Goal: Task Accomplishment & Management: Complete application form

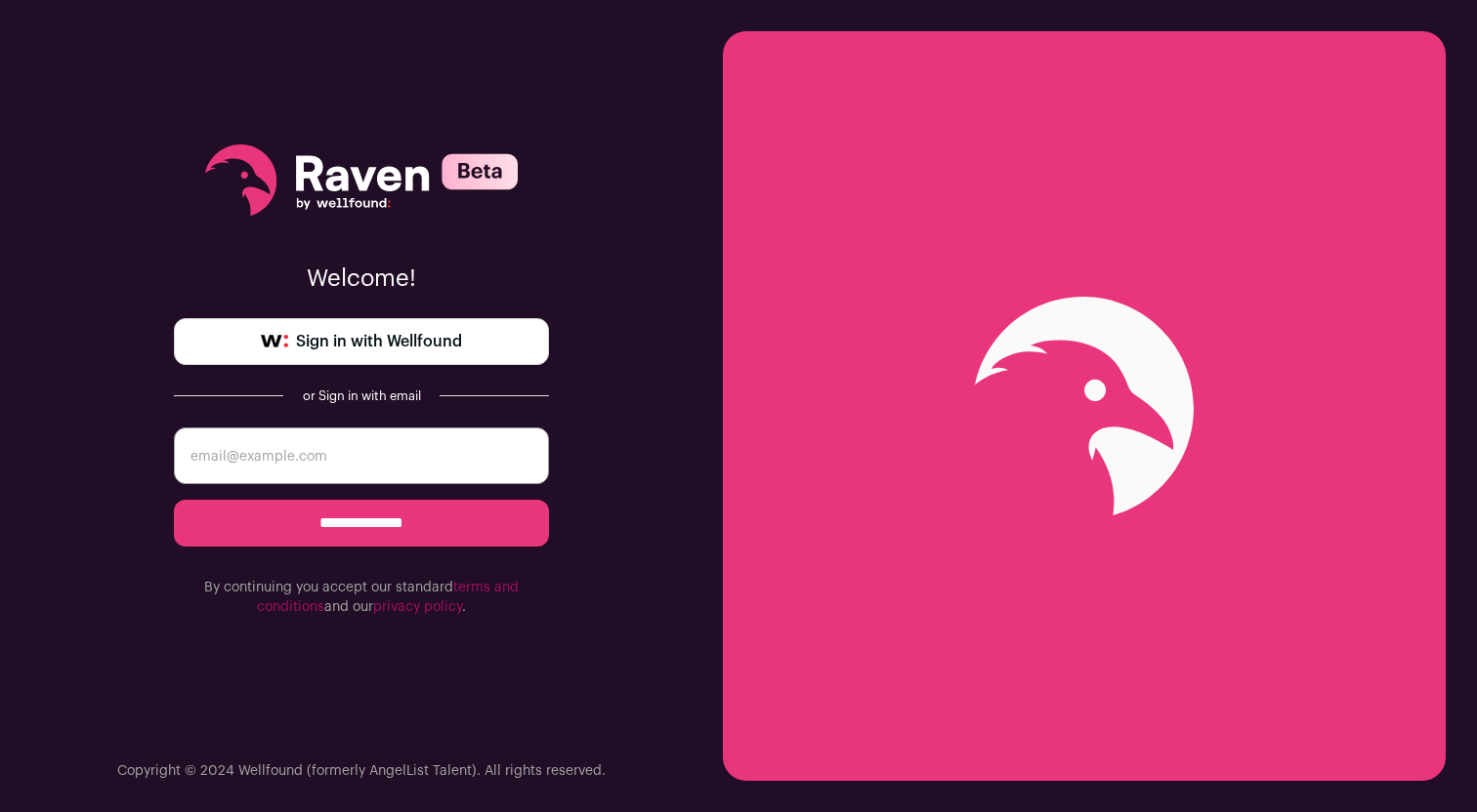
click at [384, 334] on span "Sign in with Wellfound" at bounding box center [379, 341] width 166 height 23
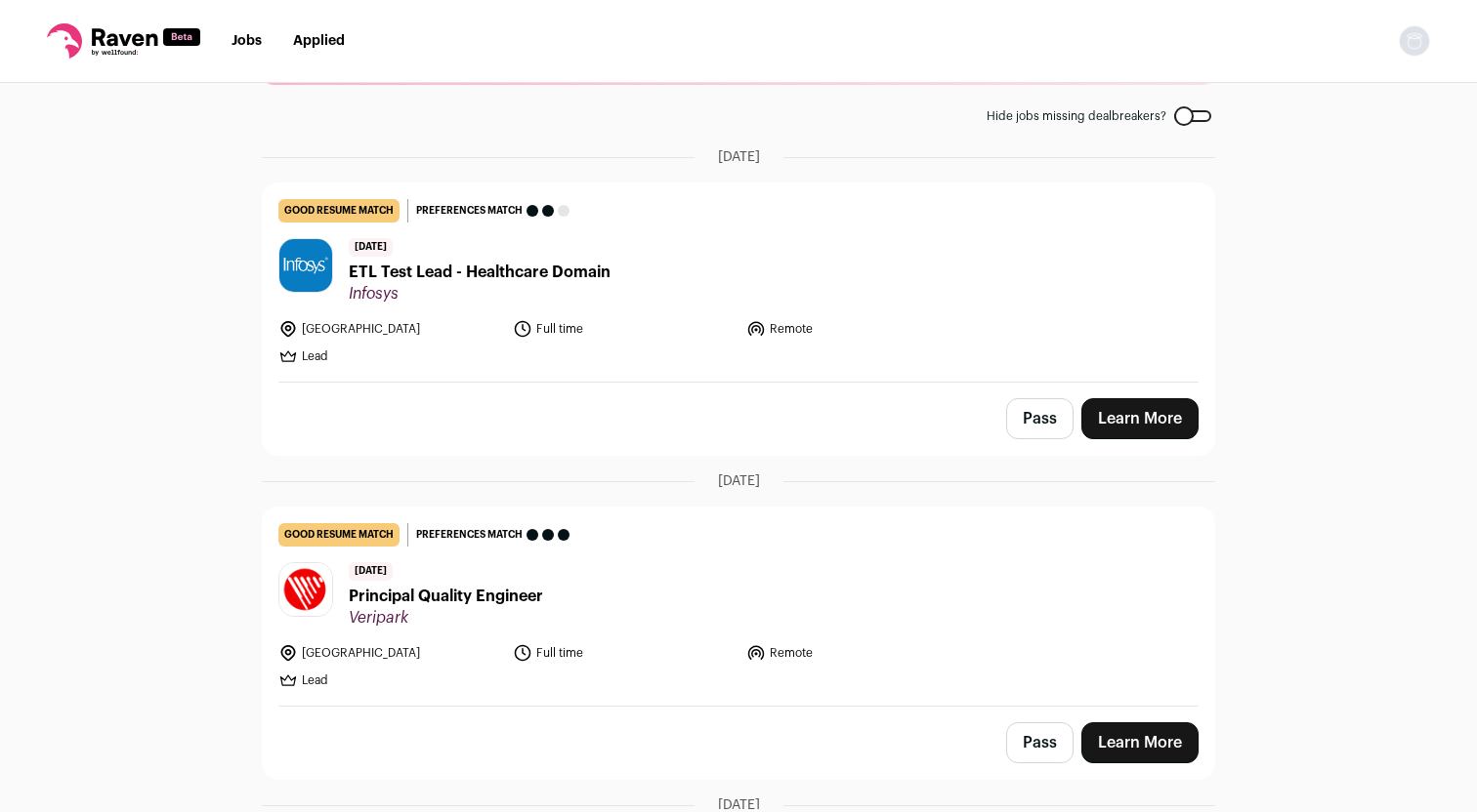
scroll to position [97, 0]
click at [1129, 418] on link "Learn More" at bounding box center [1140, 418] width 117 height 41
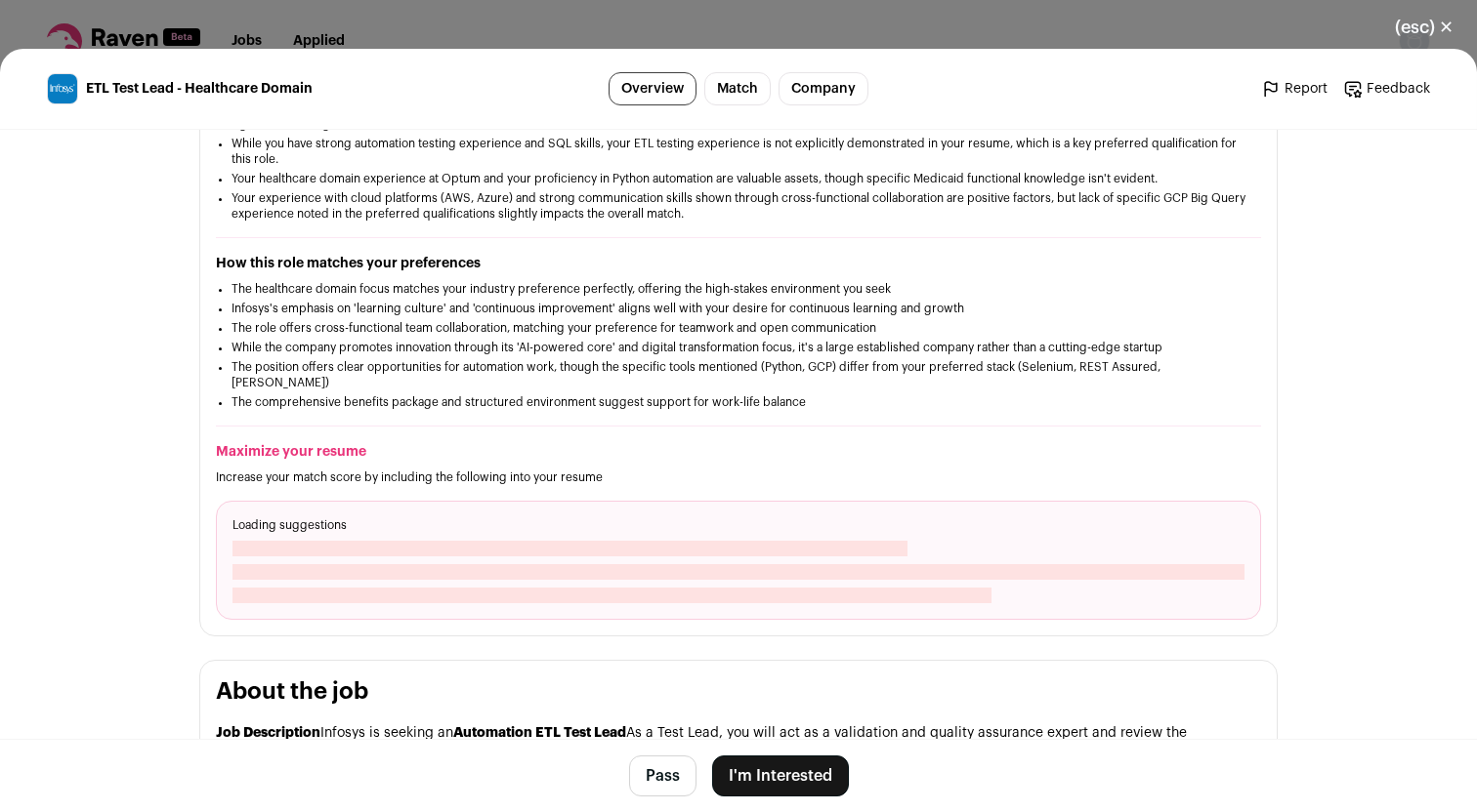
scroll to position [434, 0]
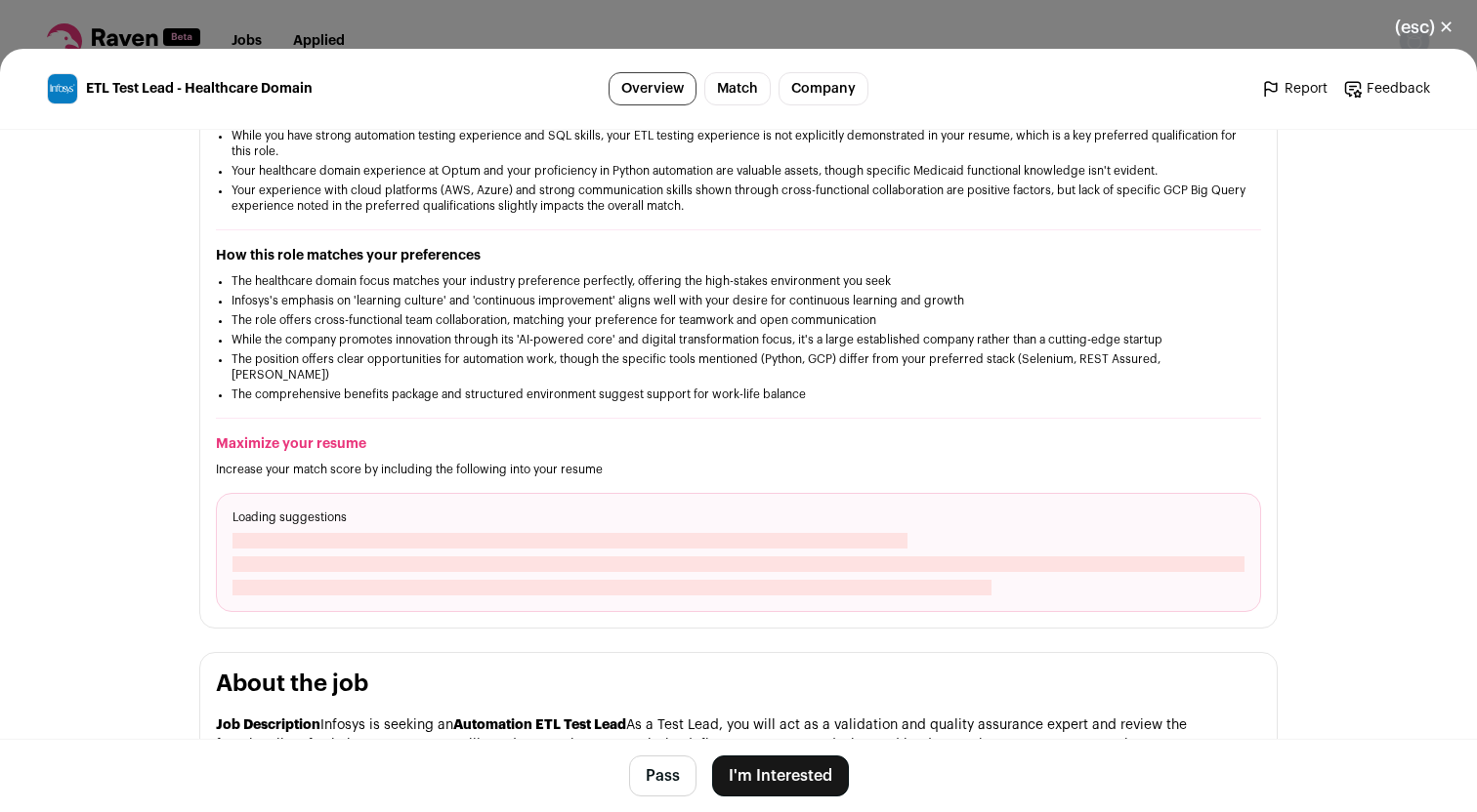
click at [784, 782] on button "I'm Interested" at bounding box center [780, 776] width 137 height 41
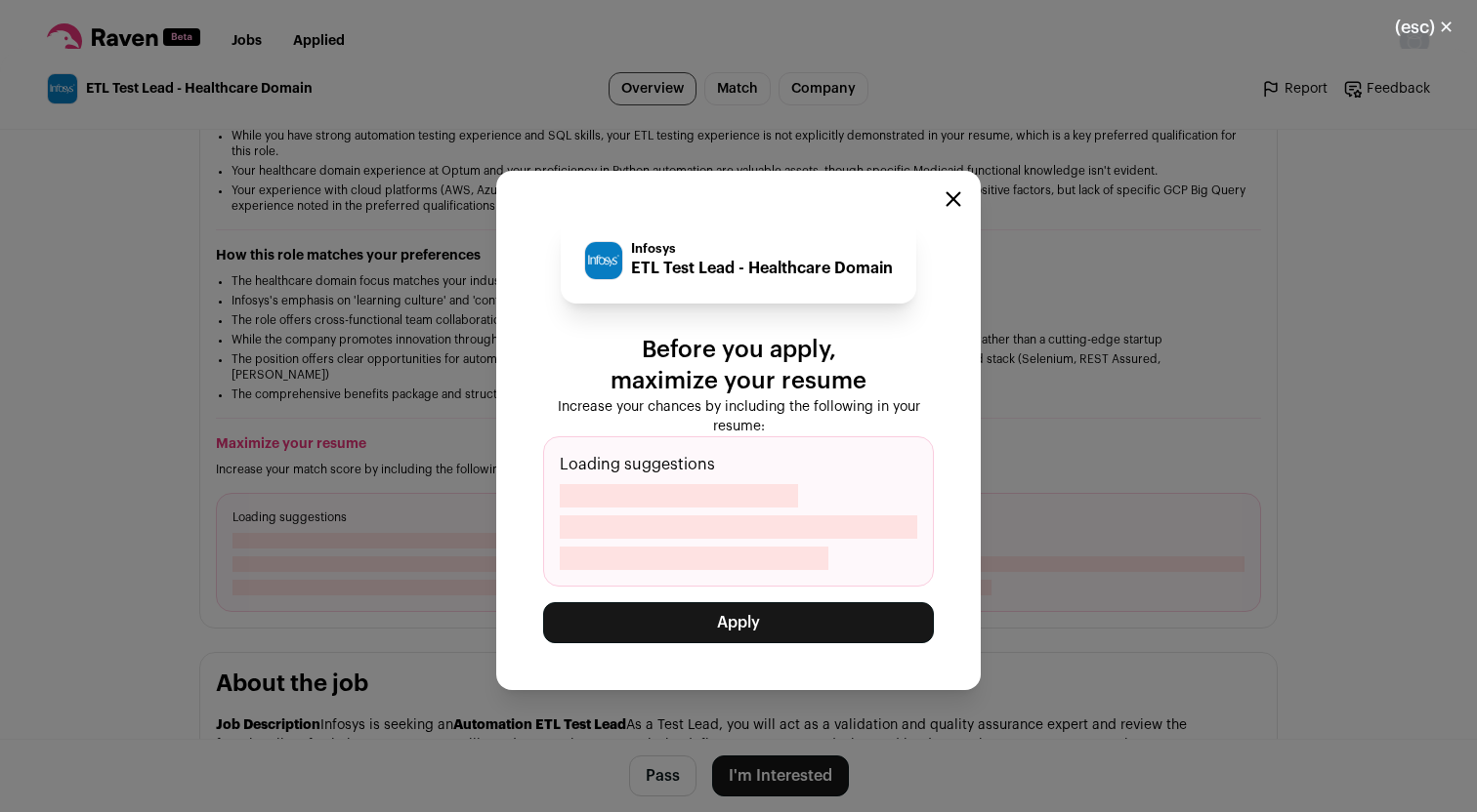
click at [741, 637] on button "Apply" at bounding box center [738, 623] width 391 height 41
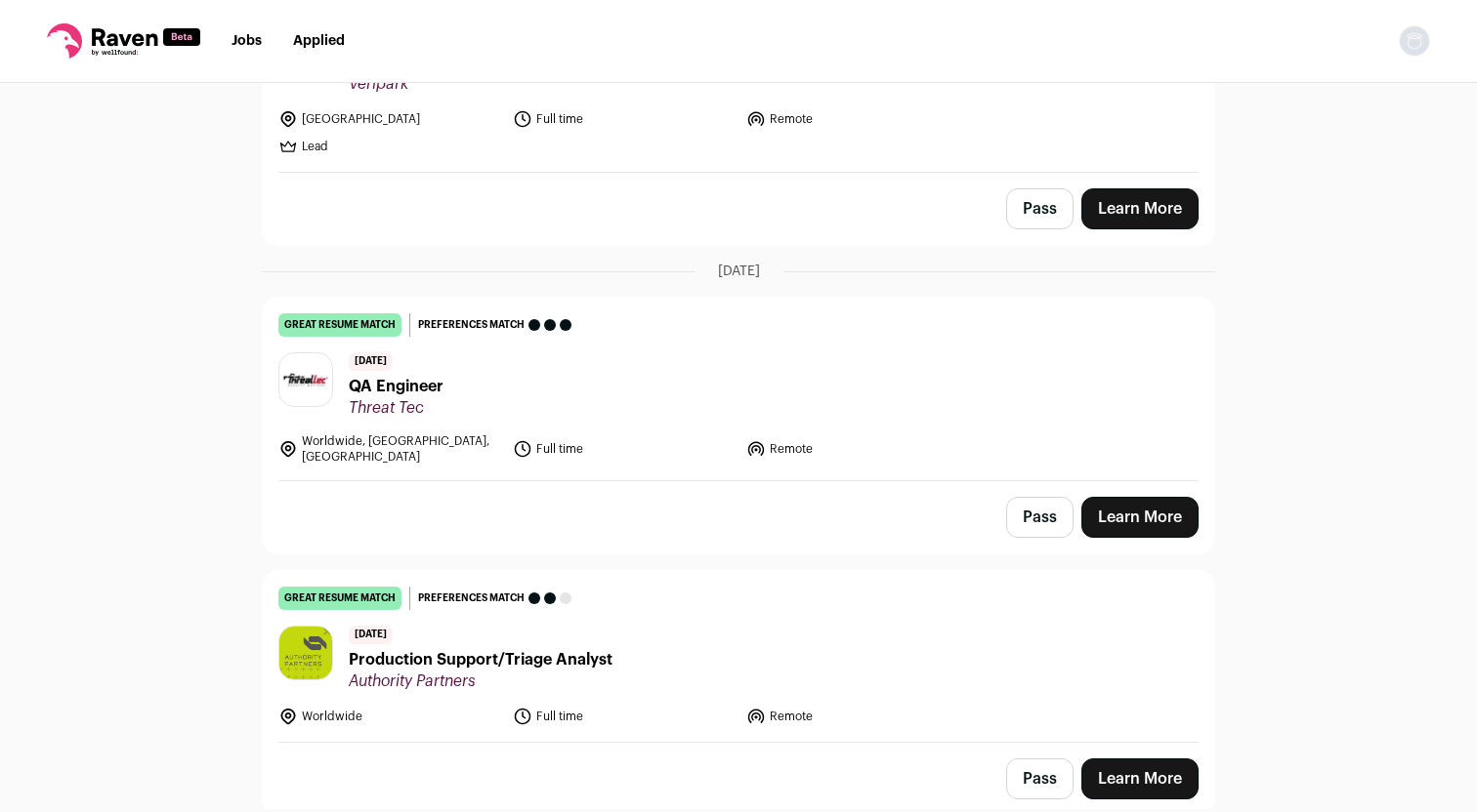
scroll to position [0, 0]
